Goal: Task Accomplishment & Management: Complete application form

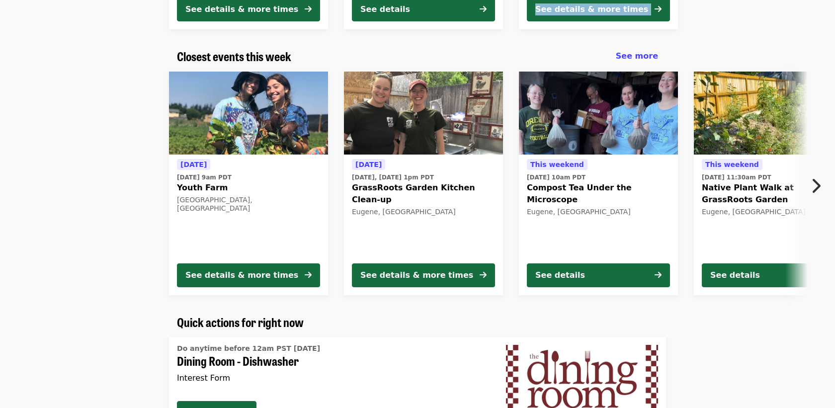
scroll to position [306, 0]
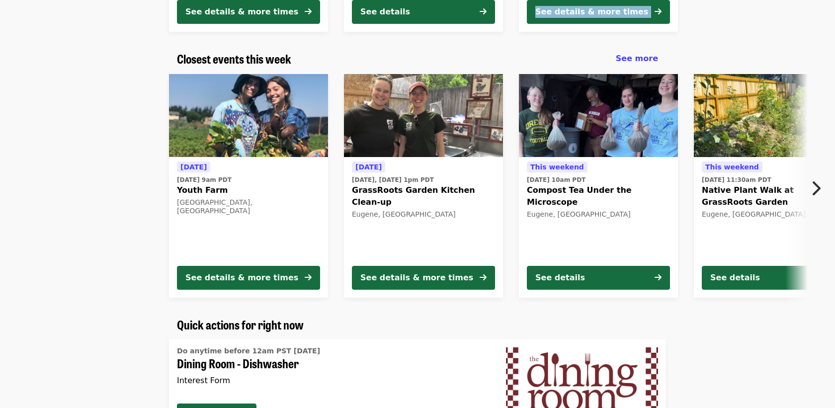
click at [818, 187] on icon "chevron-right icon" at bounding box center [816, 188] width 10 height 19
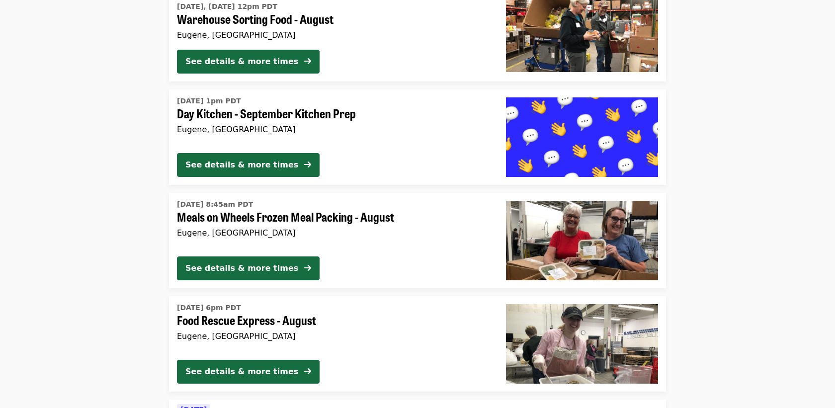
scroll to position [2208, 0]
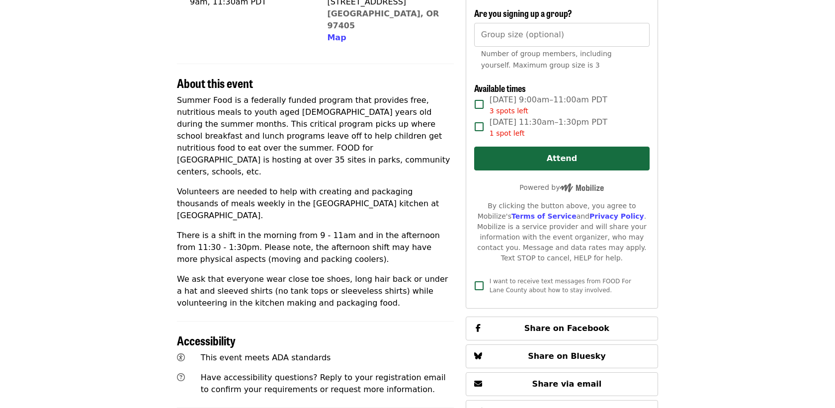
scroll to position [280, 0]
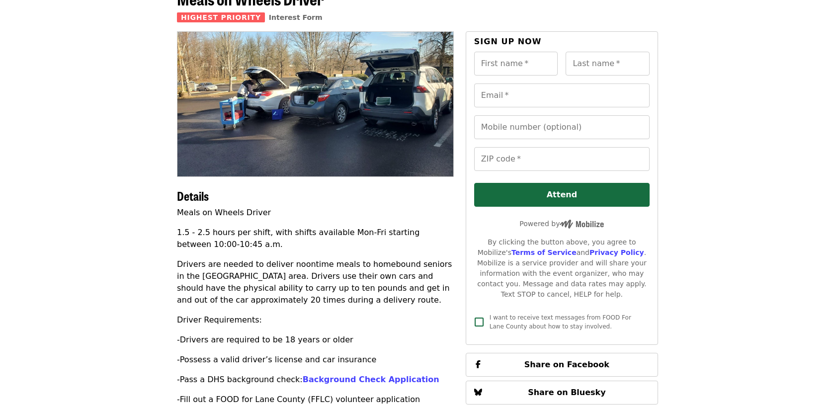
scroll to position [65, 0]
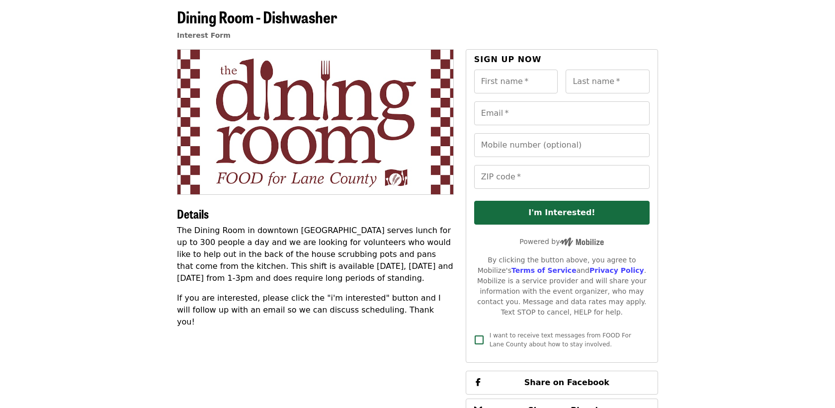
scroll to position [44, 0]
